Goal: Task Accomplishment & Management: Complete application form

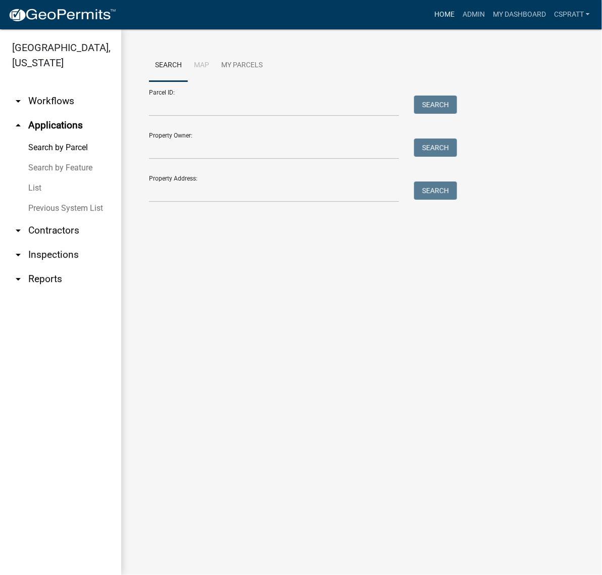
click at [431, 19] on link "Home" at bounding box center [445, 14] width 28 height 19
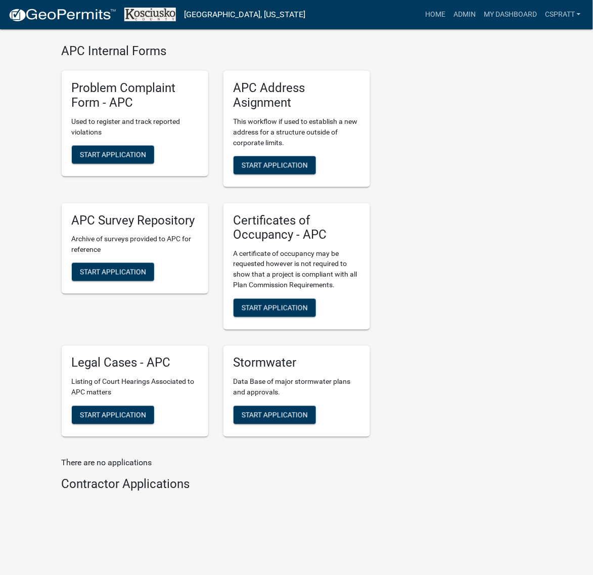
scroll to position [2779, 0]
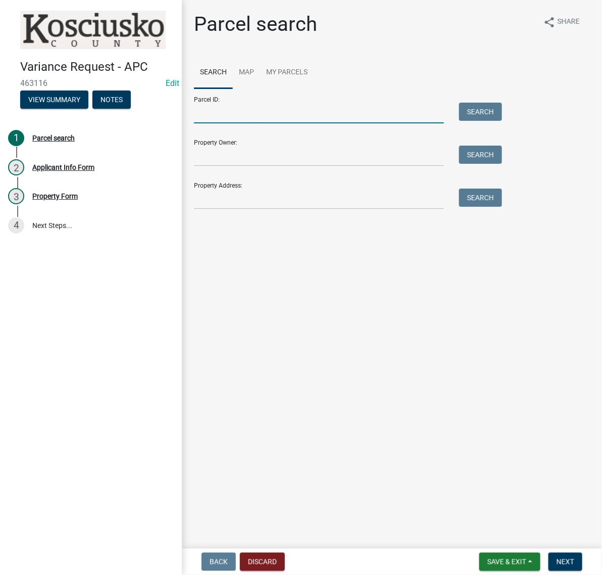
click at [221, 123] on input "Parcel ID:" at bounding box center [319, 113] width 250 height 21
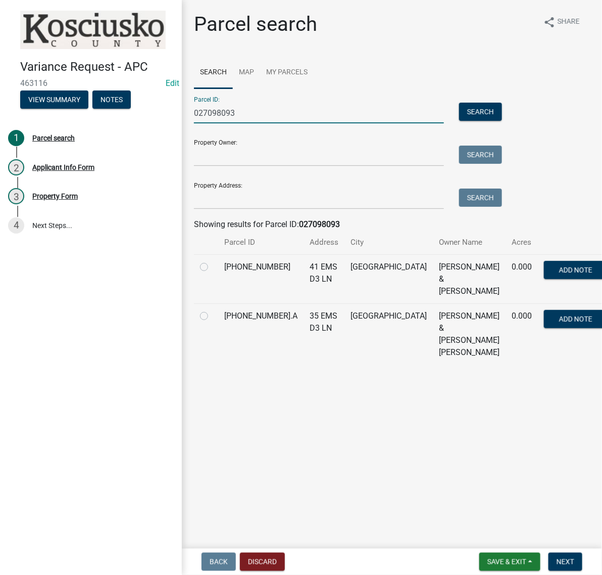
type input "027098093"
click at [212, 261] on label at bounding box center [212, 261] width 0 height 0
click at [212, 267] on input "radio" at bounding box center [215, 264] width 7 height 7
radio input "true"
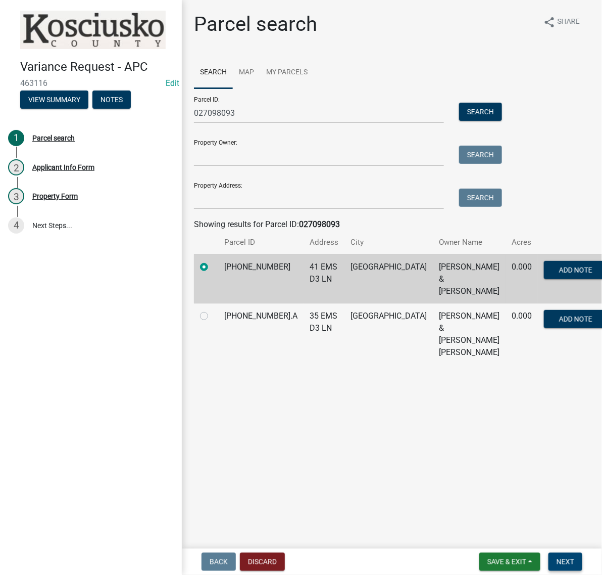
click at [563, 557] on span "Next" at bounding box center [566, 561] width 18 height 8
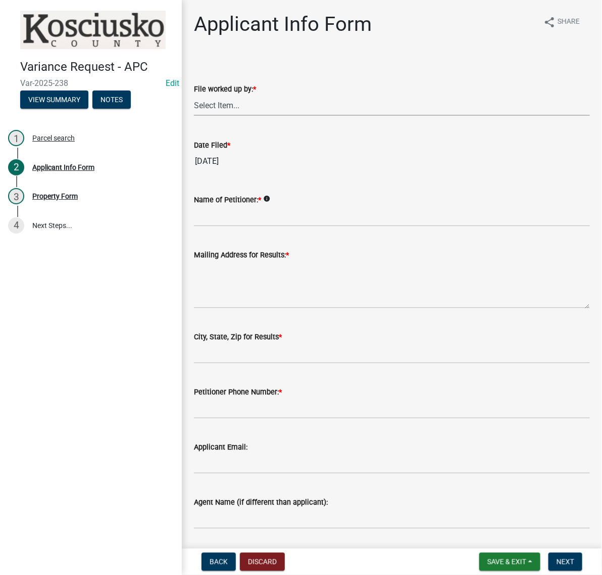
click at [236, 116] on select "Select Item... MMS LT AT CS [PERSON_NAME]" at bounding box center [392, 105] width 396 height 21
click at [197, 116] on select "Select Item... MMS LT AT CS [PERSON_NAME]" at bounding box center [392, 105] width 396 height 21
select select "c872cdc8-ca01-49f1-a213-e4b05fa58cd2"
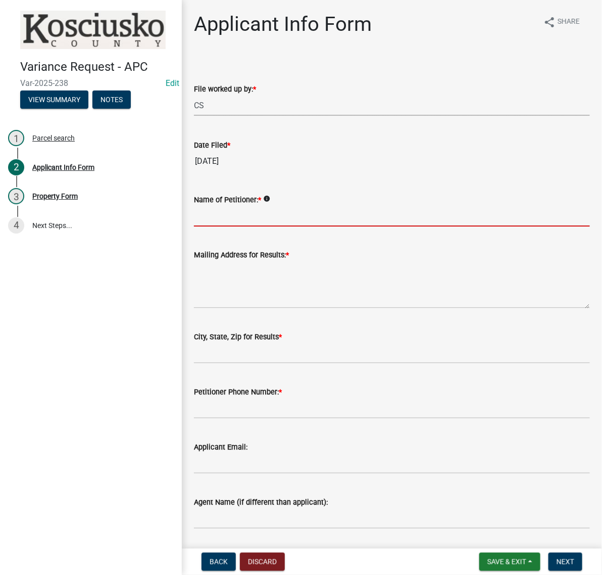
click at [249, 226] on input "Name of Petitioner: *" at bounding box center [392, 216] width 396 height 21
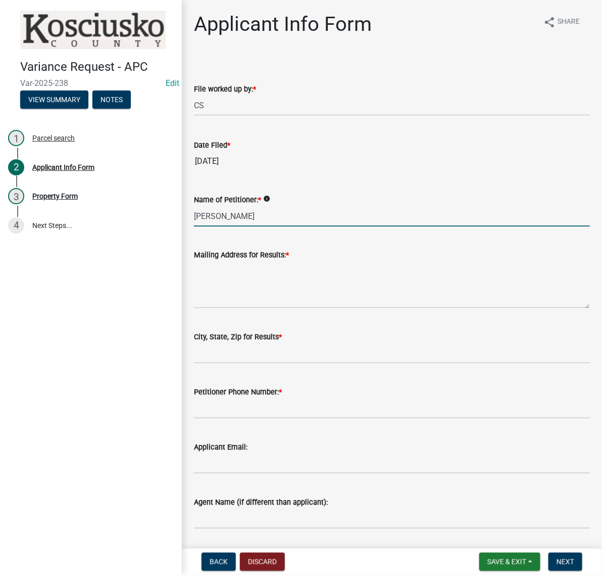
type input "[PERSON_NAME]"
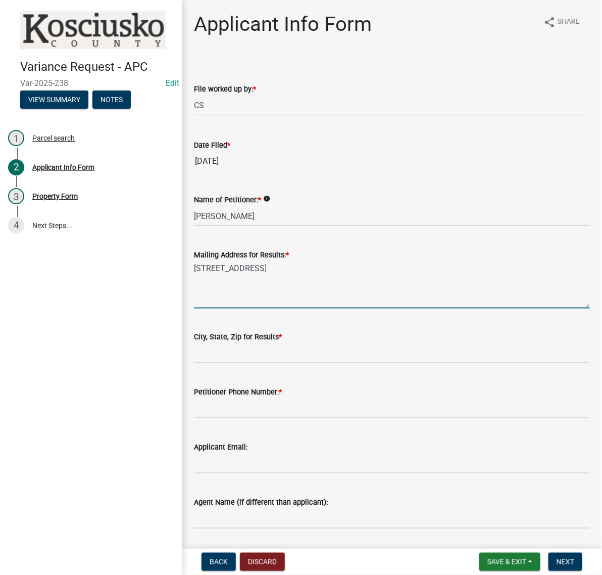
type textarea "[STREET_ADDRESS]"
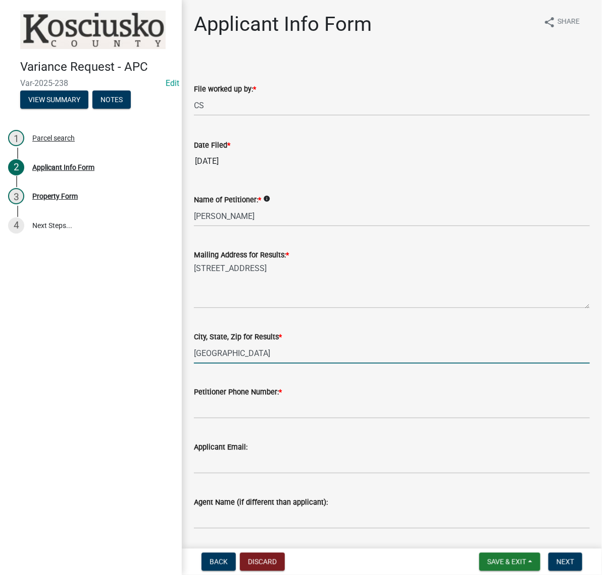
type input "[GEOGRAPHIC_DATA]"
click at [235, 418] on input "Petitioner Phone Number: *" at bounding box center [392, 408] width 396 height 21
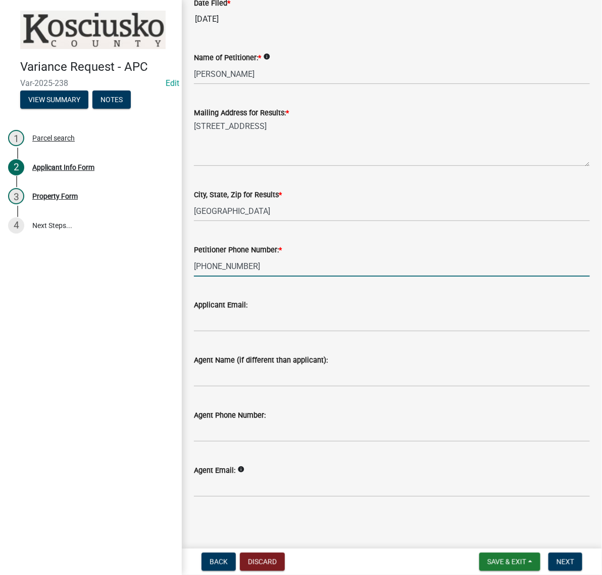
scroll to position [253, 0]
type input "[PHONE_NUMBER]"
click at [223, 387] on input "Agent Name (if different than applicant):" at bounding box center [392, 376] width 396 height 21
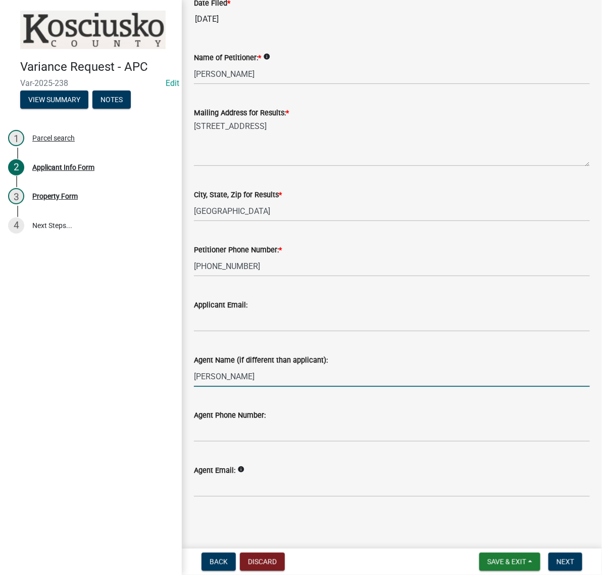
type input "[PERSON_NAME]"
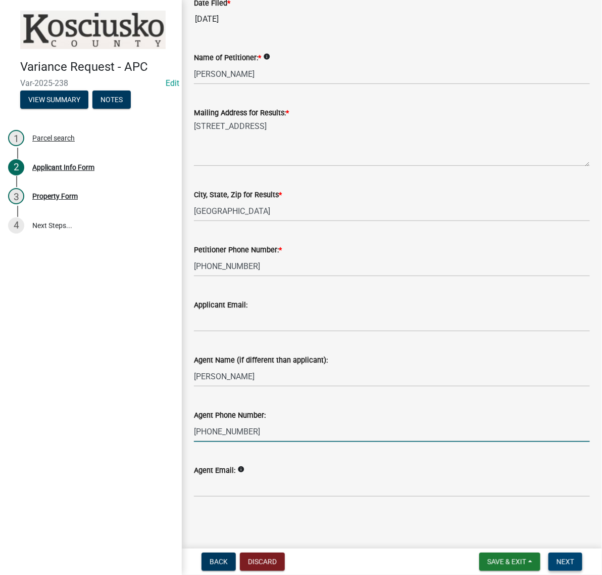
type input "[PHONE_NUMBER]"
click at [562, 559] on span "Next" at bounding box center [566, 561] width 18 height 8
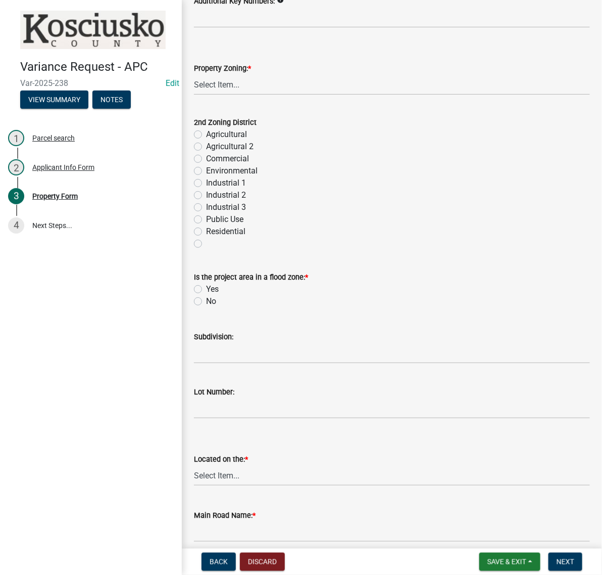
scroll to position [379, 0]
click at [235, 94] on select "Select Item... Agricultural Agricultural 2 Commercial Environmental Industrial …" at bounding box center [392, 83] width 396 height 21
click at [197, 94] on select "Select Item... Agricultural Agricultural 2 Commercial Environmental Industrial …" at bounding box center [392, 83] width 396 height 21
select select "1146270b-2111-4e23-bf7f-74ce85cf7041"
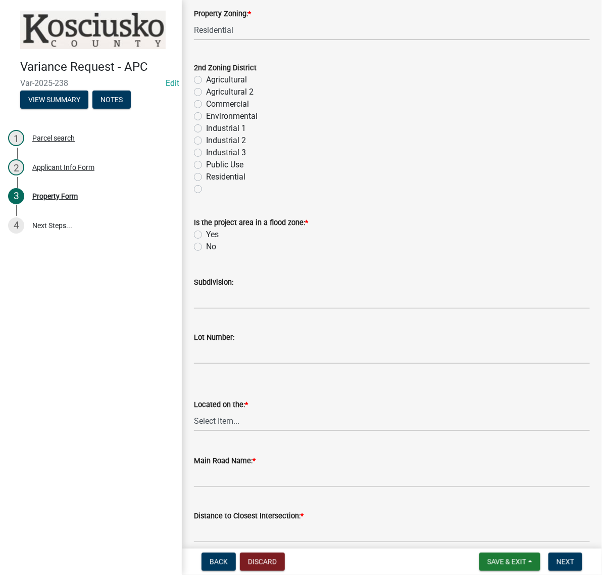
scroll to position [505, 0]
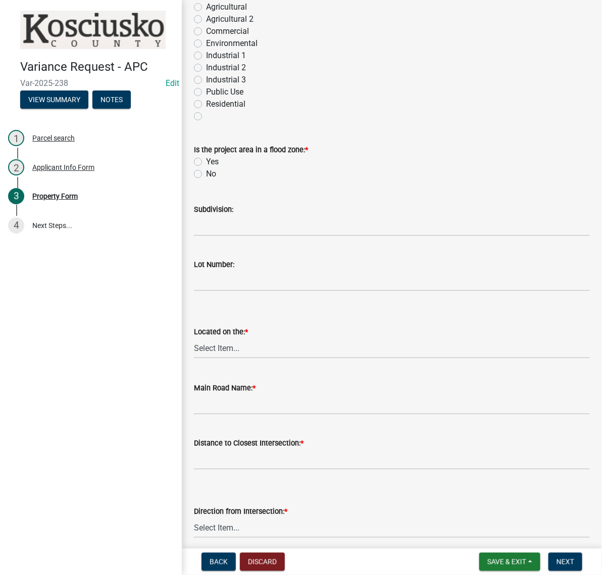
click at [206, 180] on label "No" at bounding box center [211, 174] width 10 height 12
click at [206, 174] on input "No" at bounding box center [209, 171] width 7 height 7
radio input "true"
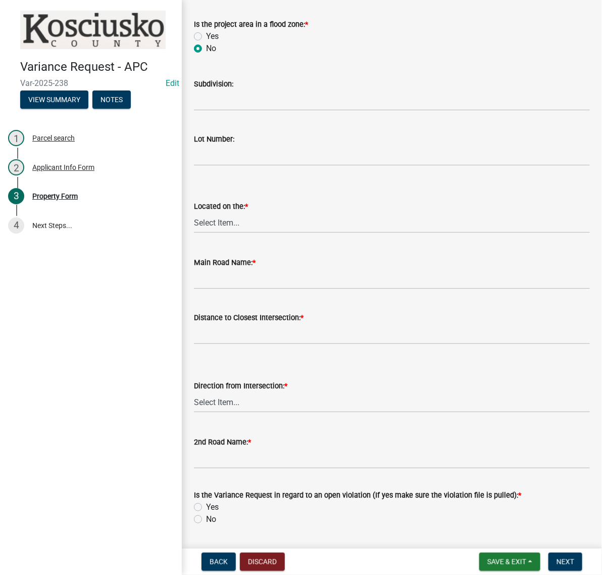
scroll to position [632, 0]
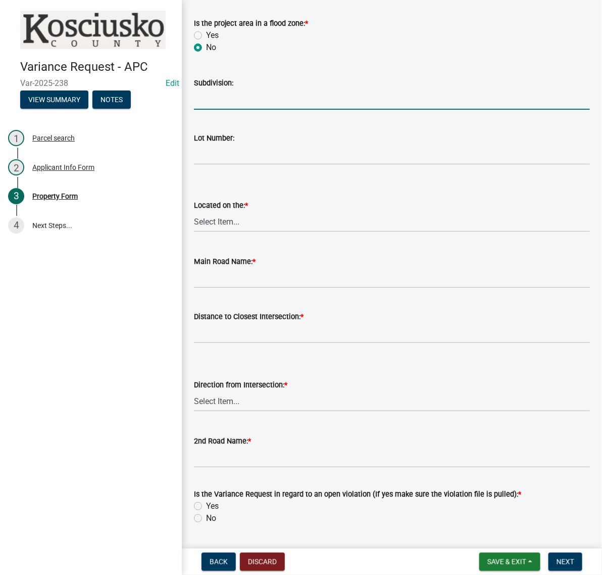
click at [221, 110] on input "Subdivision:" at bounding box center [392, 99] width 396 height 21
type input "[PERSON_NAME][GEOGRAPHIC_DATA]"
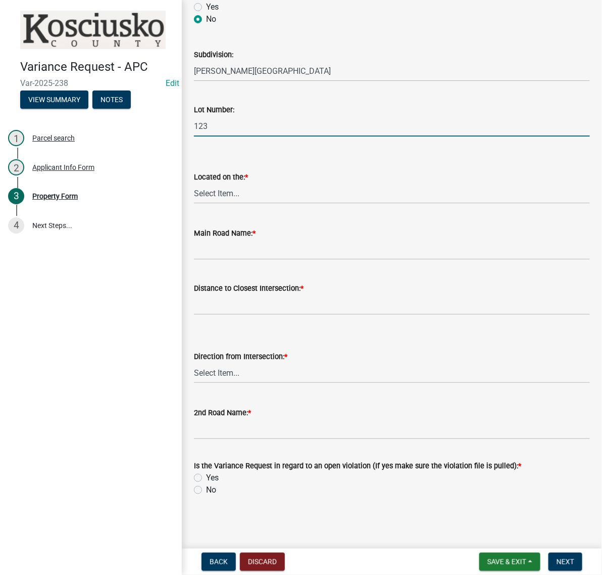
scroll to position [821, 0]
type input "123"
click at [228, 204] on select "Select Item... North Northeast Northwest South Southeast Southwest [GEOGRAPHIC_…" at bounding box center [392, 193] width 396 height 21
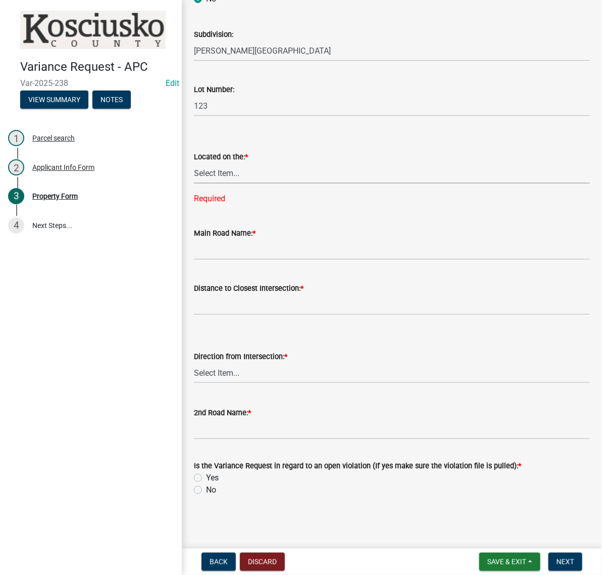
click at [247, 183] on select "Select Item... North Northeast Northwest South Southeast Southwest [GEOGRAPHIC_…" at bounding box center [392, 173] width 396 height 21
click at [197, 183] on select "Select Item... North Northeast Northwest South Southeast Southwest [GEOGRAPHIC_…" at bounding box center [392, 173] width 396 height 21
select select "d8c320fa-3fd0-4fe1-af08-bb647ef17508"
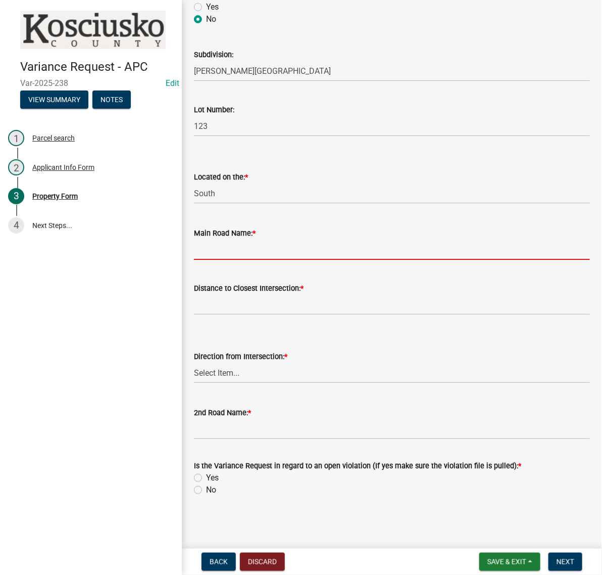
click at [231, 260] on input "Main Road Name: *" at bounding box center [392, 249] width 396 height 21
type input "EMS D3 LN"
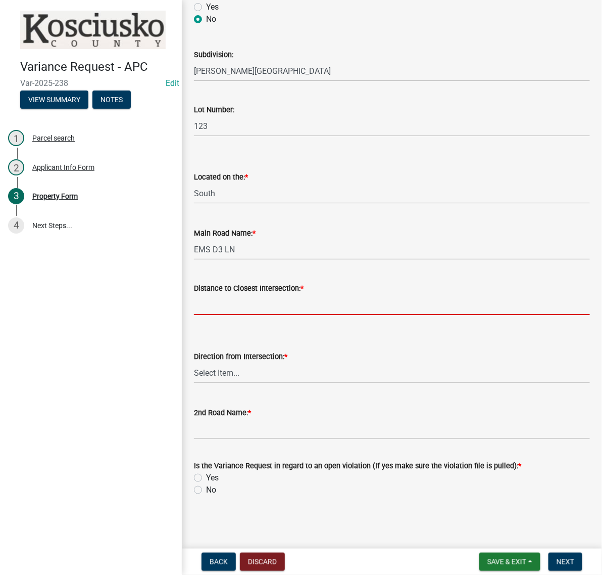
click at [260, 315] on input "text" at bounding box center [392, 304] width 396 height 21
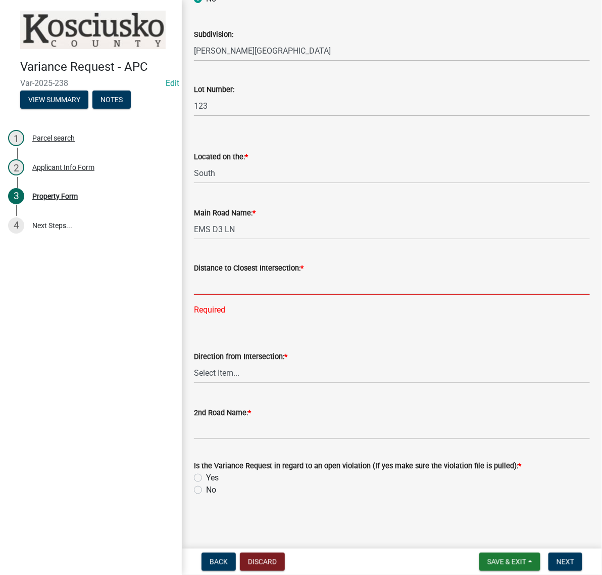
click at [218, 295] on input "text" at bounding box center [392, 284] width 396 height 21
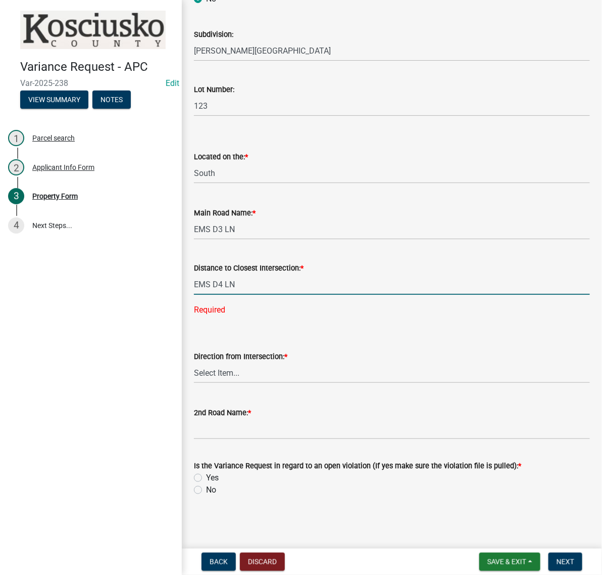
scroll to position [981, 0]
click at [225, 362] on select "Select Item... North Northeast Northwest South Southeast Southwest [GEOGRAPHIC_…" at bounding box center [392, 372] width 396 height 21
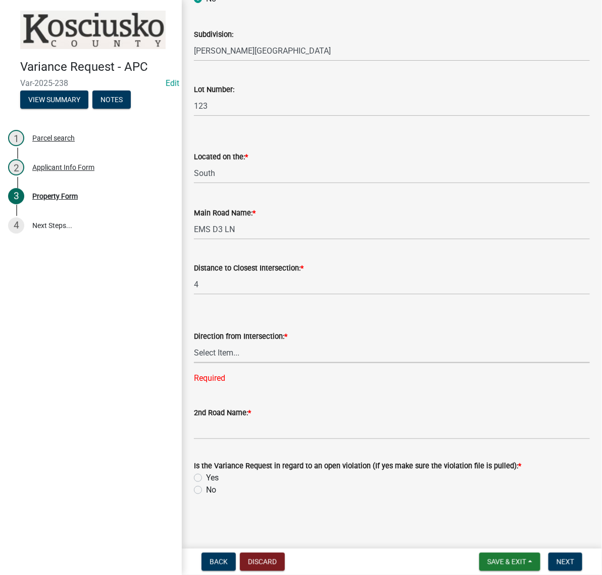
click at [223, 342] on select "Select Item... North Northeast Northwest South Southeast Southwest [GEOGRAPHIC_…" at bounding box center [392, 352] width 396 height 21
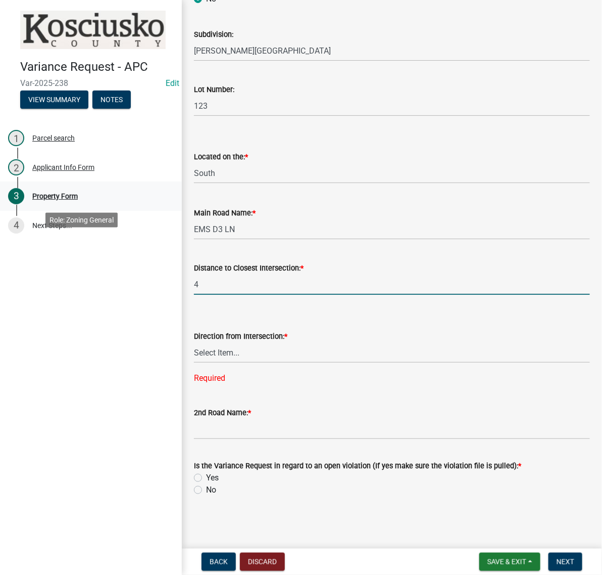
drag, startPoint x: 246, startPoint y: 248, endPoint x: 131, endPoint y: 245, distance: 114.2
click at [132, 248] on div "Variance Request - APC Var-2025-238 Edit View Summary Notes 1 Parcel search 2 A…" at bounding box center [301, 287] width 602 height 575
type input "0"
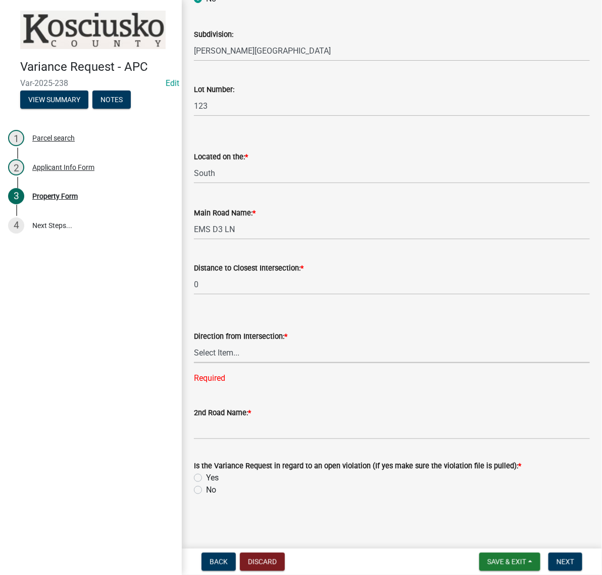
click at [226, 342] on select "Select Item... North Northeast Northwest South Southeast Southwest [GEOGRAPHIC_…" at bounding box center [392, 352] width 396 height 21
click at [197, 342] on select "Select Item... North Northeast Northwest South Southeast Southwest [GEOGRAPHIC_…" at bounding box center [392, 352] width 396 height 21
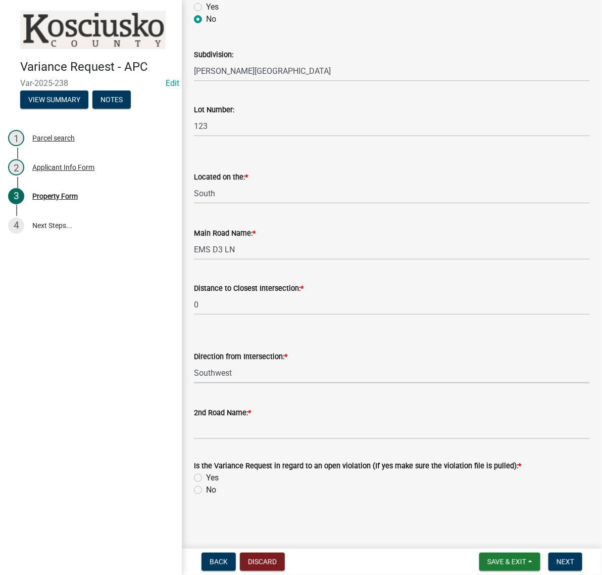
click at [270, 362] on select "Select Item... North Northeast Northwest South Southeast Southwest [GEOGRAPHIC_…" at bounding box center [392, 372] width 396 height 21
click at [197, 362] on select "Select Item... North Northeast Northwest South Southeast Southwest [GEOGRAPHIC_…" at bounding box center [392, 372] width 396 height 21
select select "b983368b-bd6c-49f0-a245-937c986c7d91"
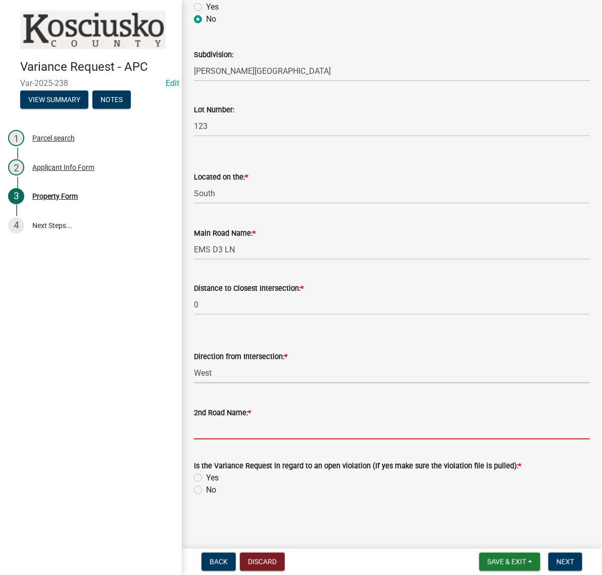
click at [225, 418] on input "2nd Road Name: *" at bounding box center [392, 428] width 396 height 21
click at [283, 418] on input "EMS D4" at bounding box center [392, 428] width 396 height 21
type input "EMS D4 LN"
click at [206, 484] on label "No" at bounding box center [211, 490] width 10 height 12
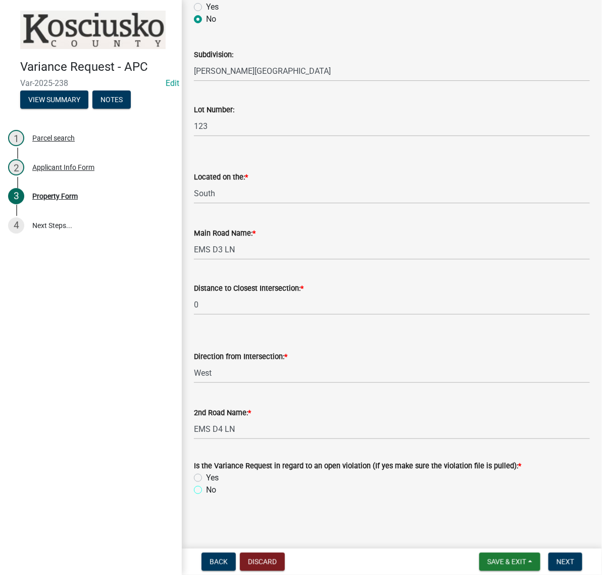
click at [206, 484] on input "No" at bounding box center [209, 487] width 7 height 7
radio input "true"
click at [557, 557] on span "Next" at bounding box center [566, 561] width 18 height 8
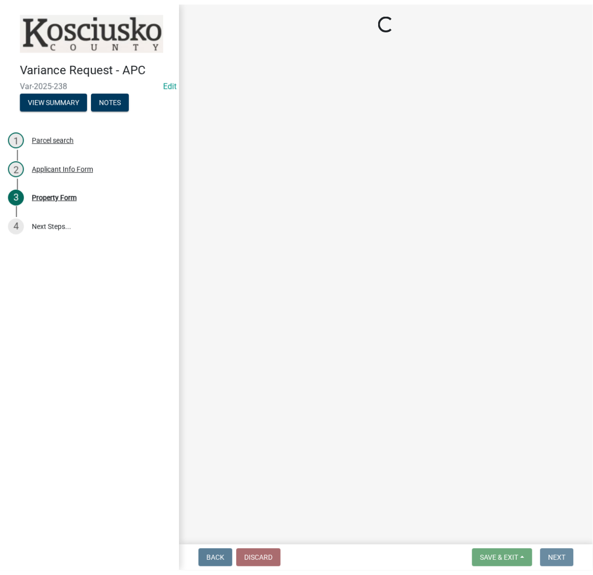
scroll to position [0, 0]
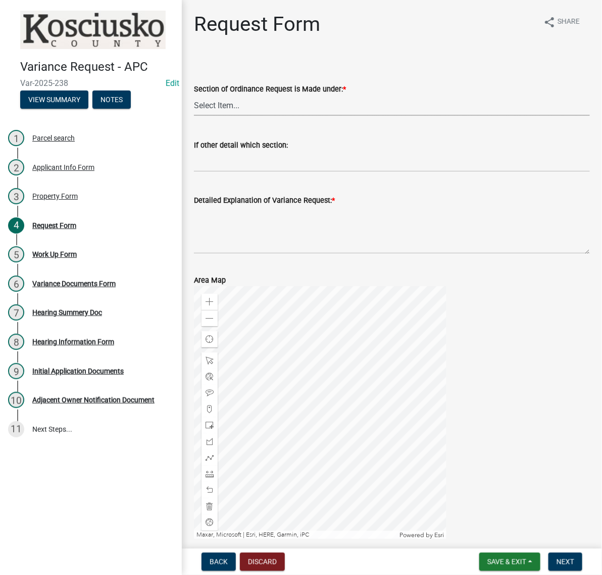
click at [255, 116] on select "Select Item... 2.10 I1 Criteria 2.11 I2 Criteria I3 Criteria 2.15 Lot and Yard …" at bounding box center [392, 105] width 396 height 21
click at [197, 116] on select "Select Item... 2.10 I1 Criteria 2.11 I2 Criteria I3 Criteria 2.15 Lot and Yard …" at bounding box center [392, 105] width 396 height 21
select select "77eb12f8-2a64-4a31-bfec-9b00716b2165"
click at [253, 254] on textarea "Detailed Explanation of Variance Request: *" at bounding box center [392, 229] width 396 height 47
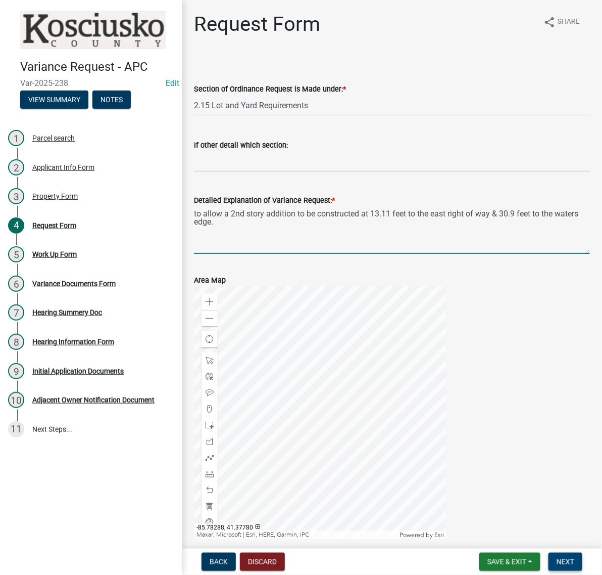
type textarea "to allow a 2nd story addition to be constructed at 13.11 feet to the east right…"
click at [574, 561] on button "Next" at bounding box center [566, 561] width 34 height 18
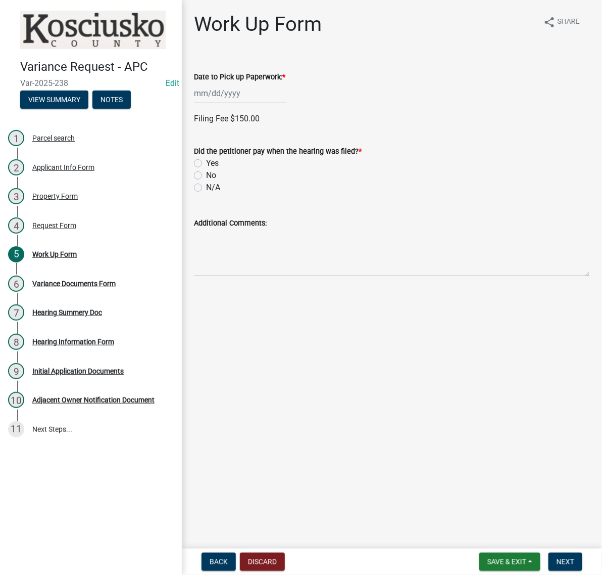
click at [259, 104] on div at bounding box center [240, 93] width 92 height 21
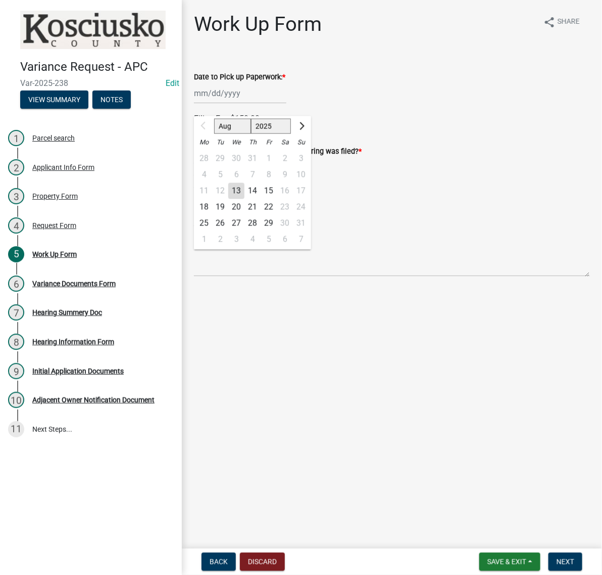
click at [245, 199] on div "13" at bounding box center [236, 191] width 16 height 16
type input "[DATE]"
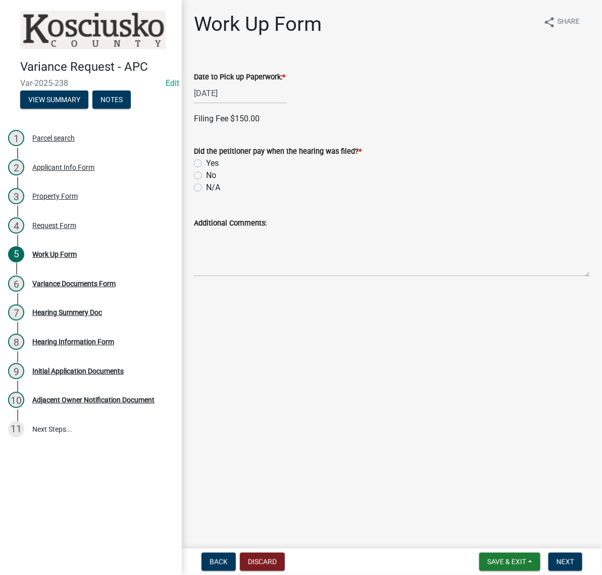
click at [206, 169] on label "Yes" at bounding box center [212, 163] width 13 height 12
click at [206, 164] on input "Yes" at bounding box center [209, 160] width 7 height 7
radio input "true"
click at [206, 239] on label "Credit" at bounding box center [216, 233] width 21 height 12
click at [206, 233] on input "Credit" at bounding box center [209, 230] width 7 height 7
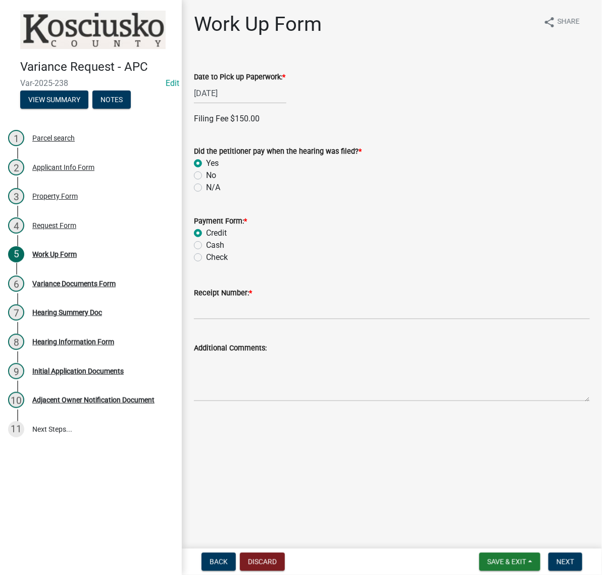
radio input "true"
click at [228, 319] on input "Receipt Number: *" at bounding box center [392, 309] width 396 height 21
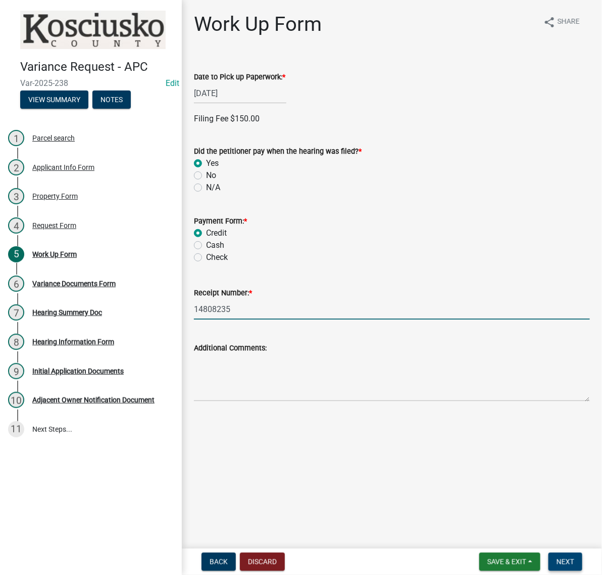
type input "14808235"
click at [572, 562] on button "Next" at bounding box center [566, 561] width 34 height 18
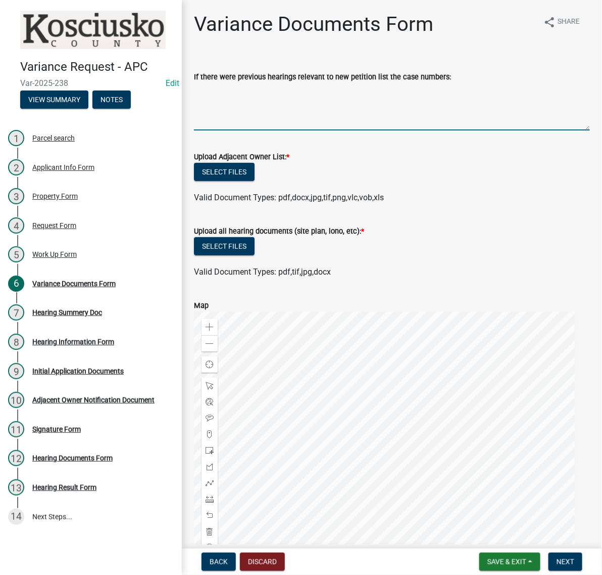
click at [244, 115] on textarea "If there were previous hearings relevant to new petition list the case numbers:" at bounding box center [392, 106] width 396 height 47
paste textarea "83043 V"
click at [244, 114] on textarea "83043 V" at bounding box center [392, 106] width 396 height 47
click at [268, 113] on textarea "83043 V" at bounding box center [392, 106] width 396 height 47
type textarea "83043 V"
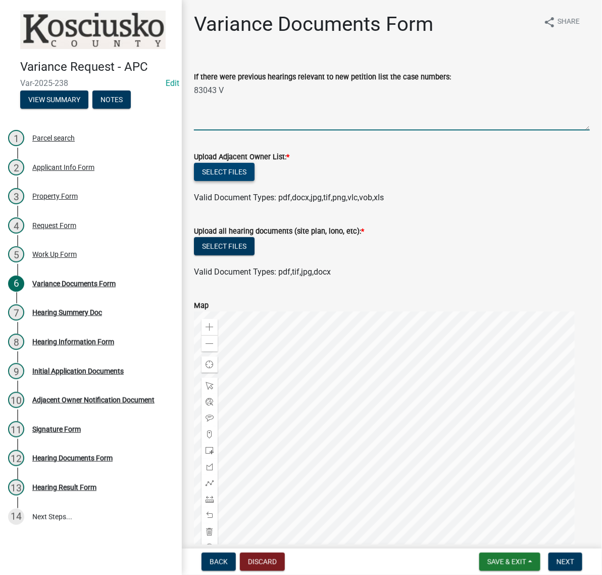
click at [254, 181] on button "Select files" at bounding box center [224, 172] width 61 height 18
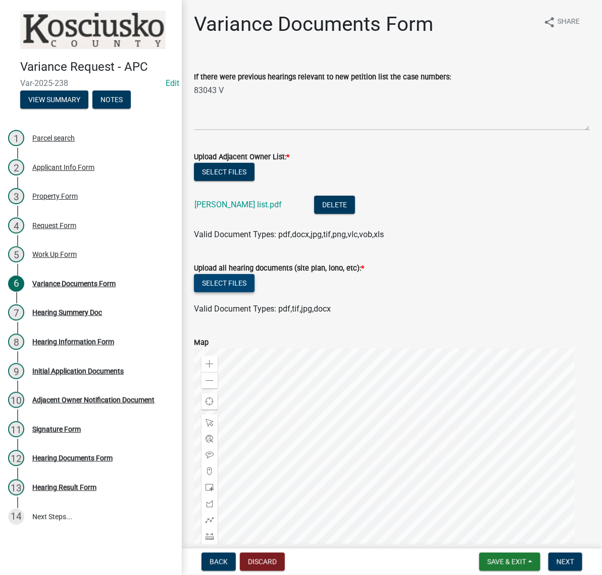
click at [255, 292] on button "Select files" at bounding box center [224, 283] width 61 height 18
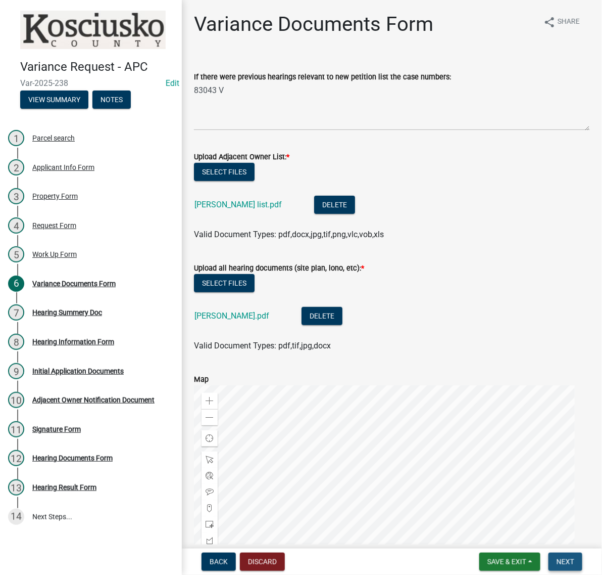
click at [559, 561] on span "Next" at bounding box center [566, 561] width 18 height 8
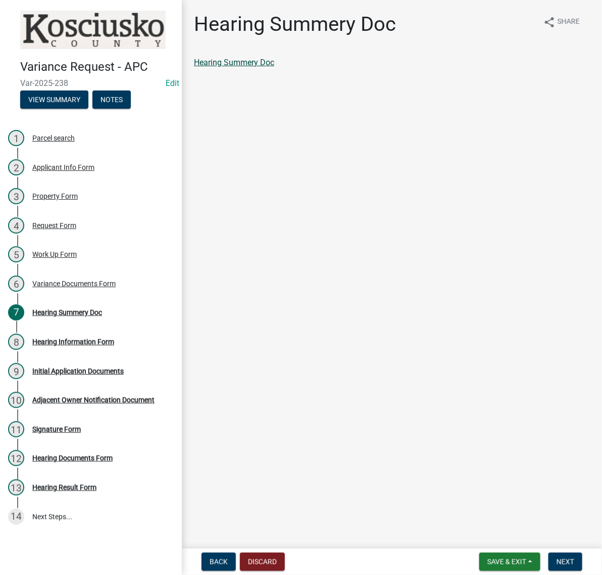
click at [274, 67] on link "Hearing Summery Doc" at bounding box center [234, 63] width 80 height 10
click at [566, 557] on span "Next" at bounding box center [566, 561] width 18 height 8
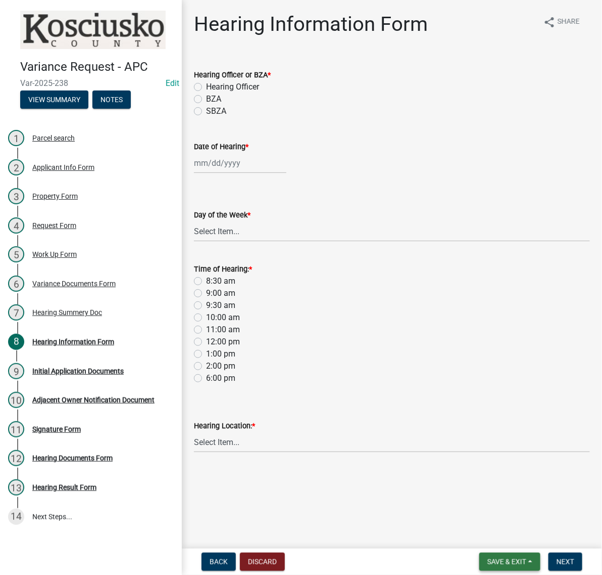
click at [500, 559] on span "Save & Exit" at bounding box center [507, 561] width 39 height 8
click at [481, 534] on button "Save & Exit" at bounding box center [500, 530] width 81 height 24
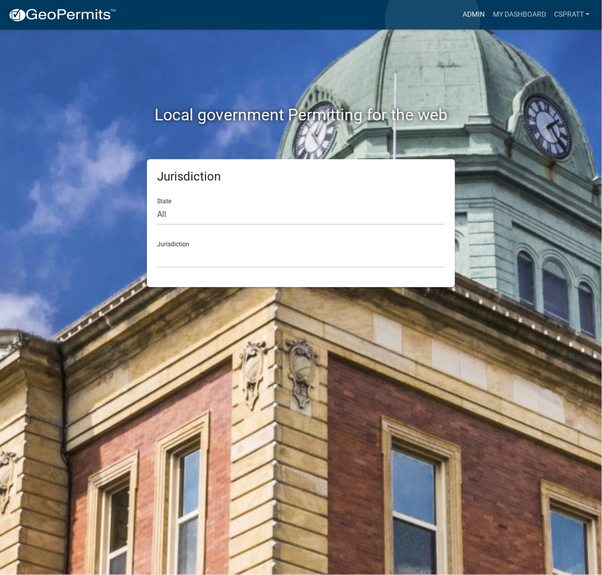
click at [459, 21] on link "Admin" at bounding box center [474, 14] width 30 height 19
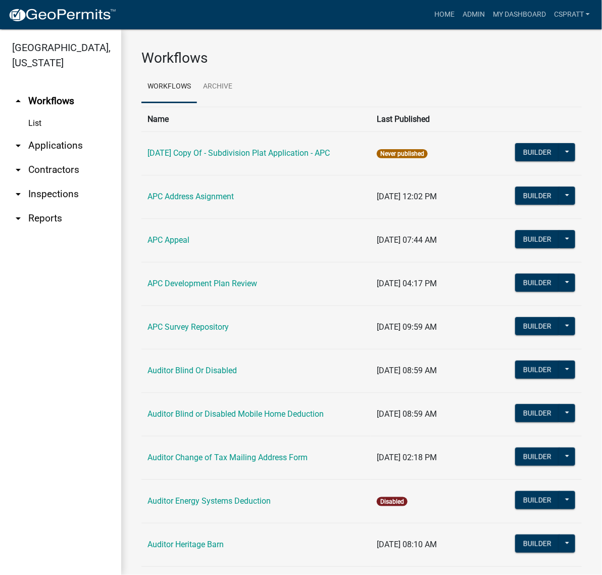
click at [66, 158] on link "arrow_drop_down Applications" at bounding box center [60, 145] width 121 height 24
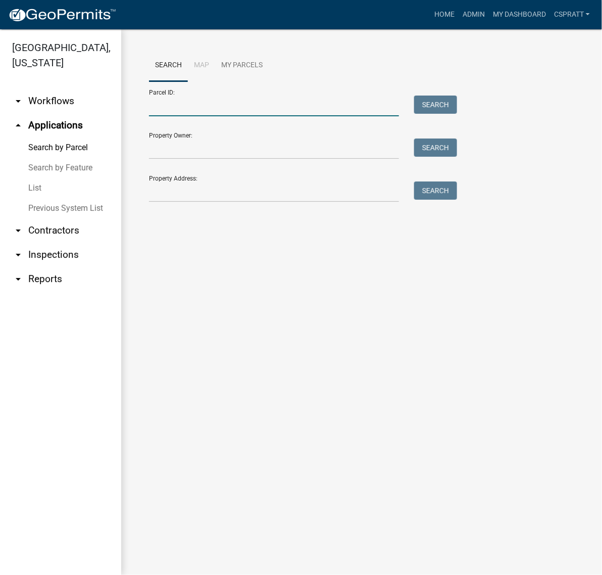
click at [188, 116] on input "Parcel ID:" at bounding box center [274, 105] width 250 height 21
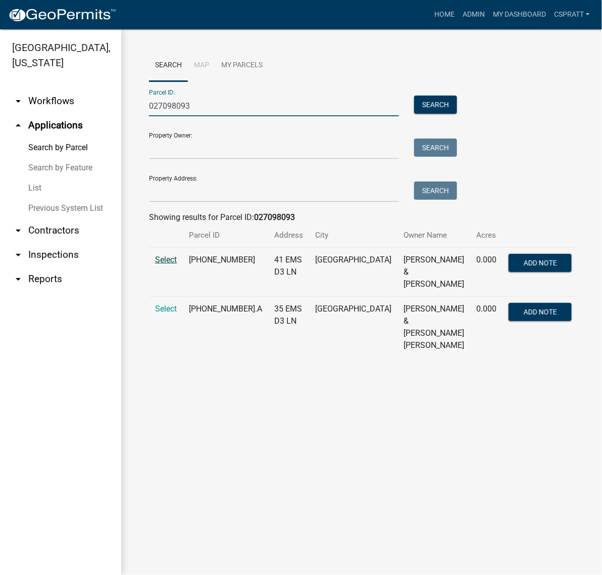
type input "027098093"
click at [174, 264] on span "Select" at bounding box center [166, 260] width 22 height 10
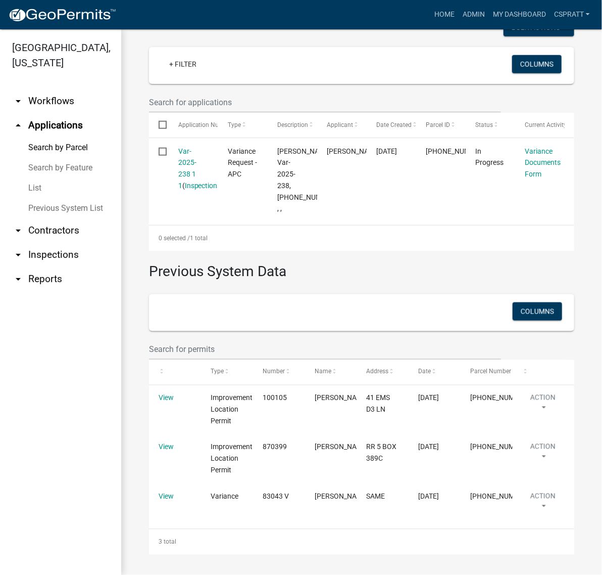
scroll to position [461, 0]
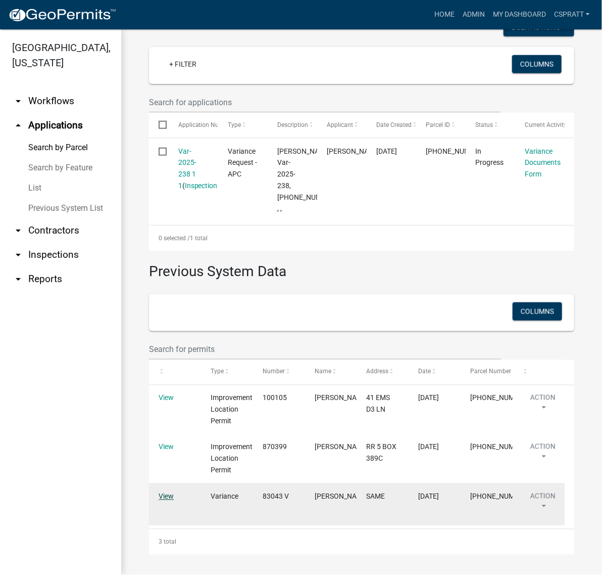
click at [172, 492] on link "View" at bounding box center [166, 496] width 15 height 8
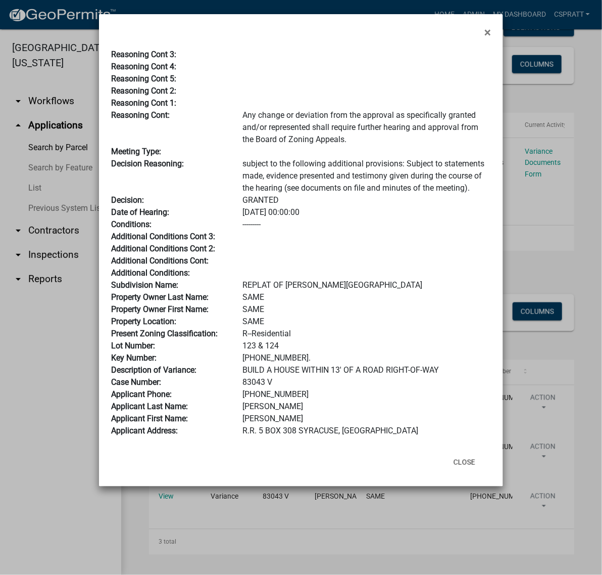
scroll to position [161, 0]
drag, startPoint x: 281, startPoint y: 427, endPoint x: 222, endPoint y: 431, distance: 59.2
click at [222, 388] on div "Case Number: 83043 V" at bounding box center [301, 382] width 395 height 12
copy div "83043 V"
click at [449, 471] on button "Close" at bounding box center [465, 462] width 38 height 18
